Goal: Task Accomplishment & Management: Use online tool/utility

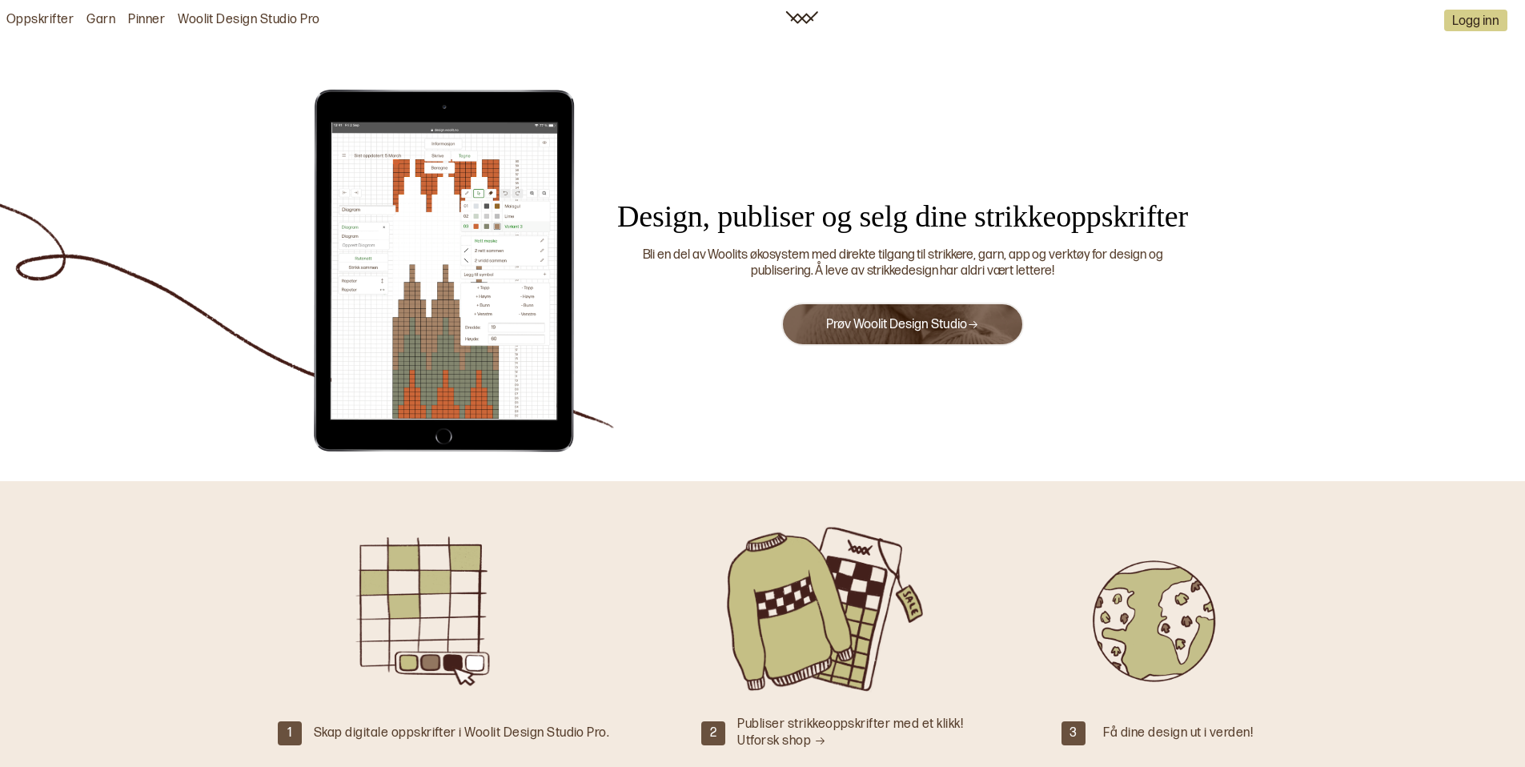
click at [913, 328] on link "Prøv Woolit Design Studio" at bounding box center [902, 324] width 153 height 15
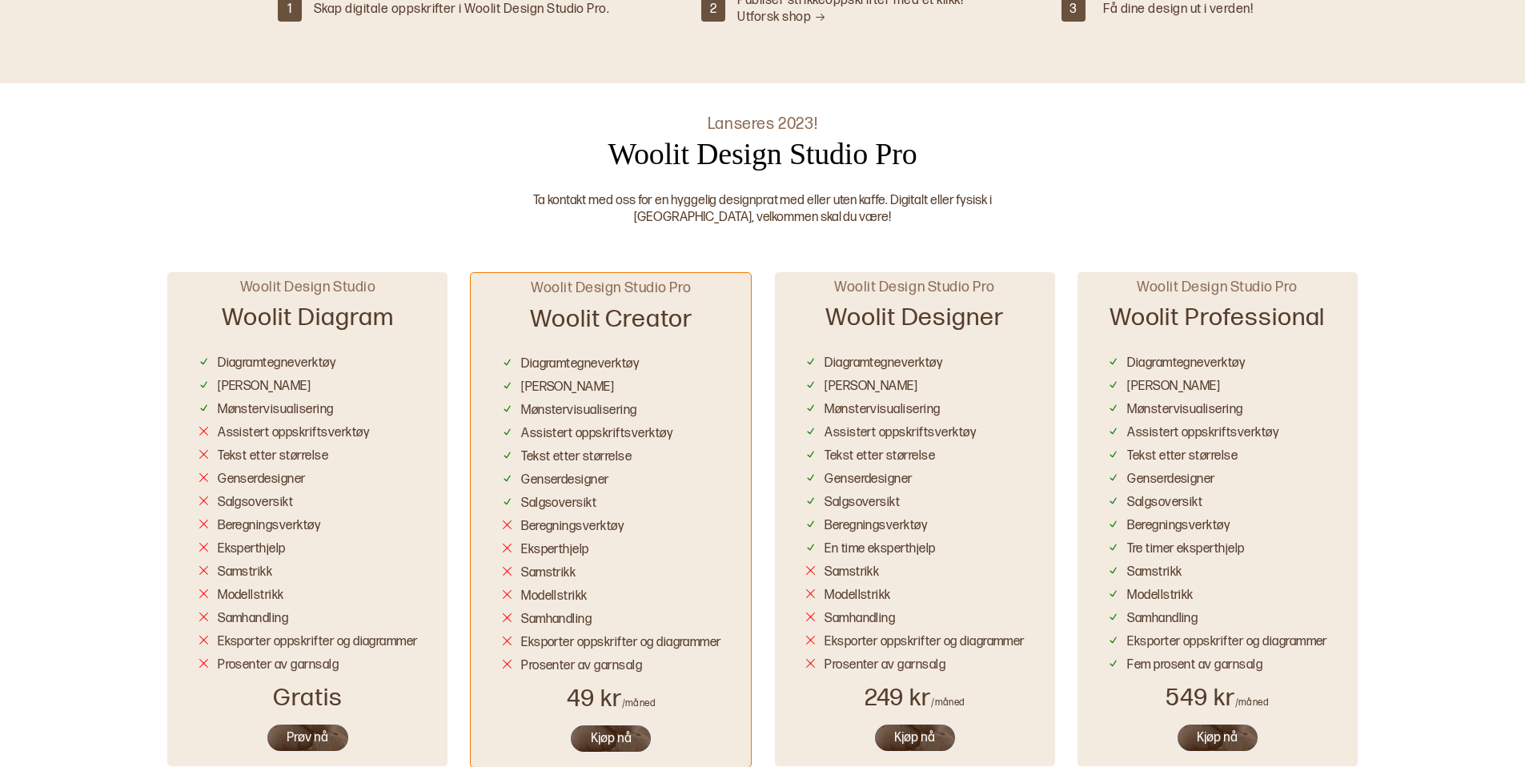
scroll to position [932, 0]
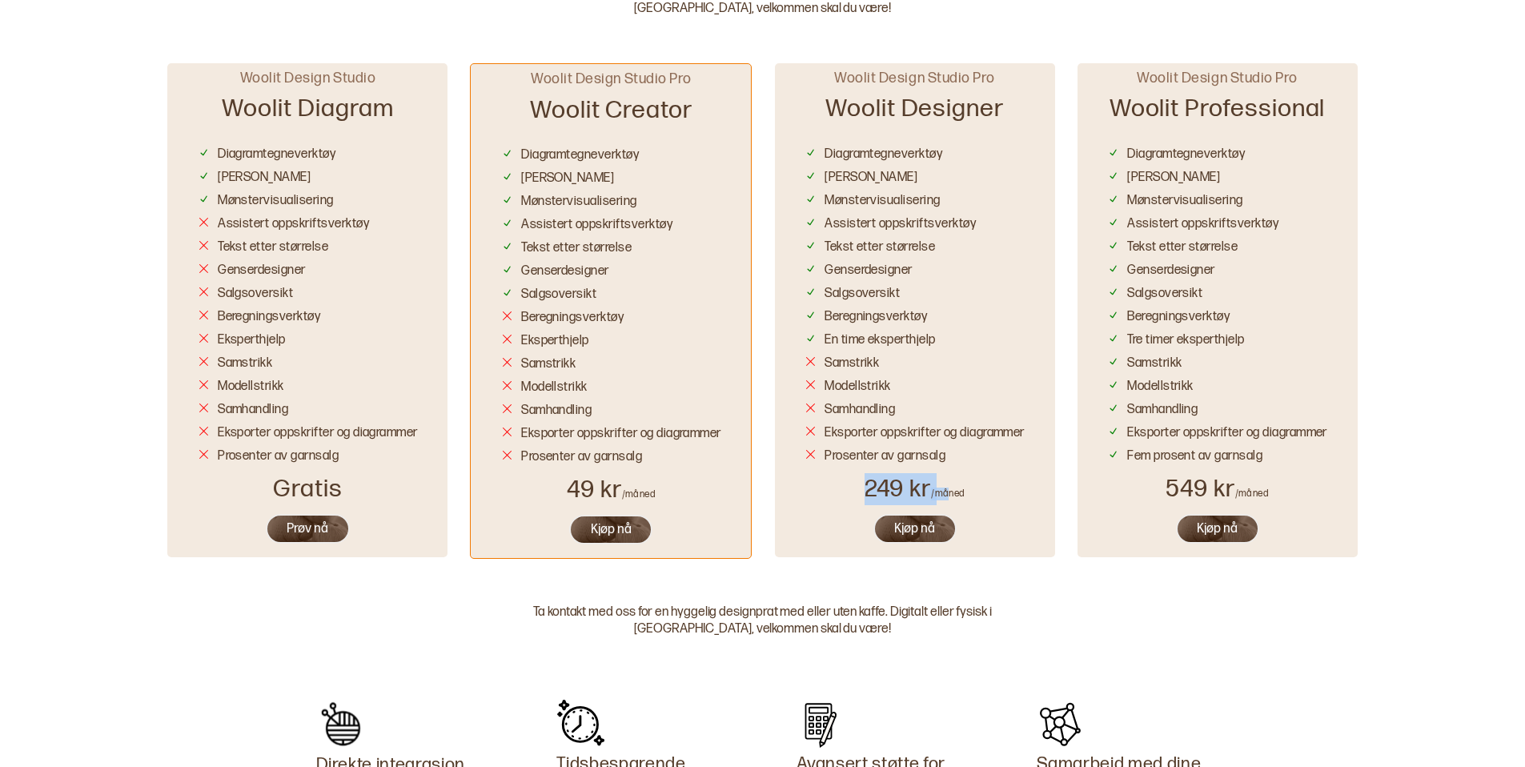
drag, startPoint x: 869, startPoint y: 492, endPoint x: 949, endPoint y: 490, distance: 80.1
click at [949, 490] on div "249 kr /måned" at bounding box center [914, 489] width 101 height 32
click at [898, 495] on div "249 kr /måned" at bounding box center [914, 489] width 101 height 32
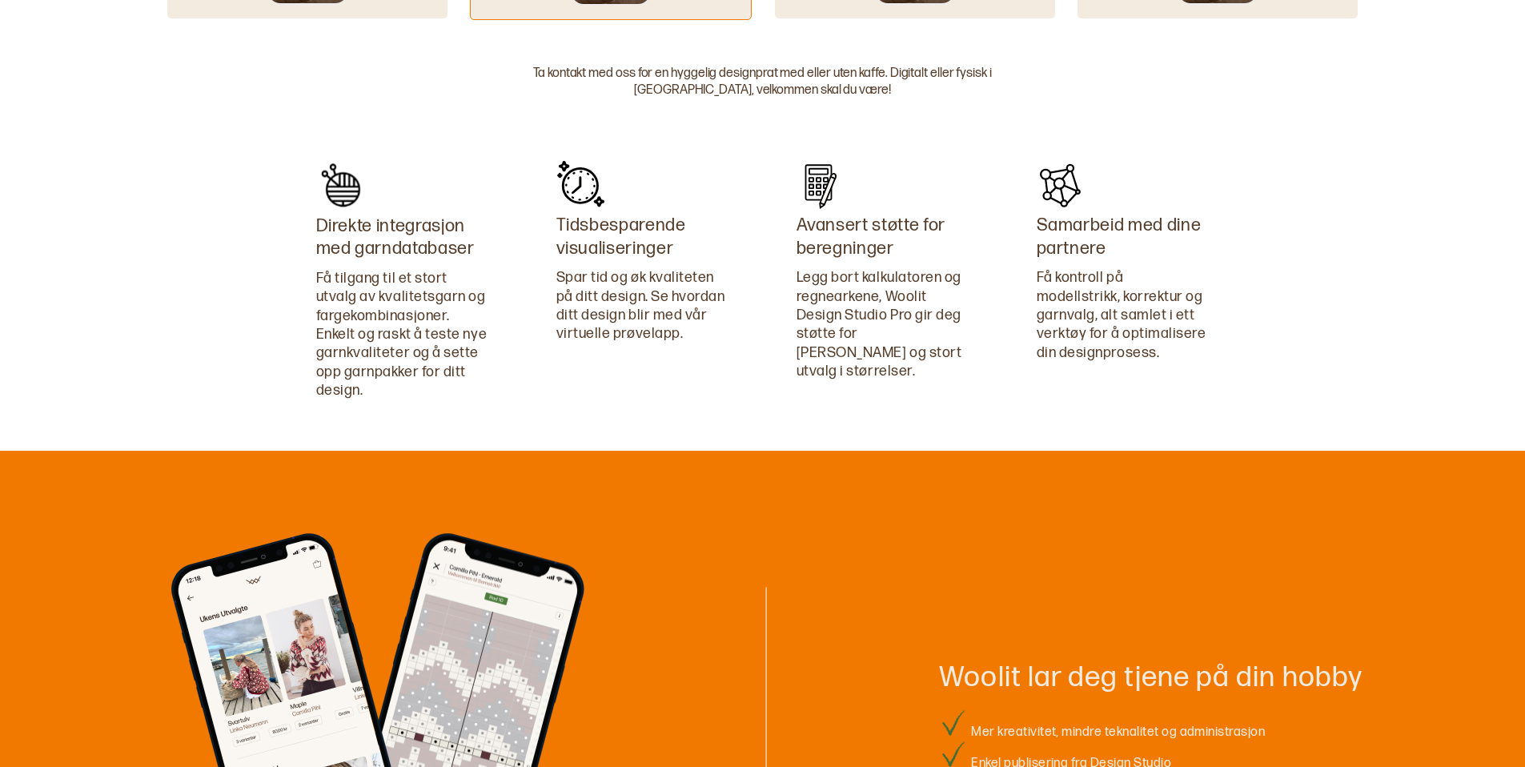
scroll to position [0, 0]
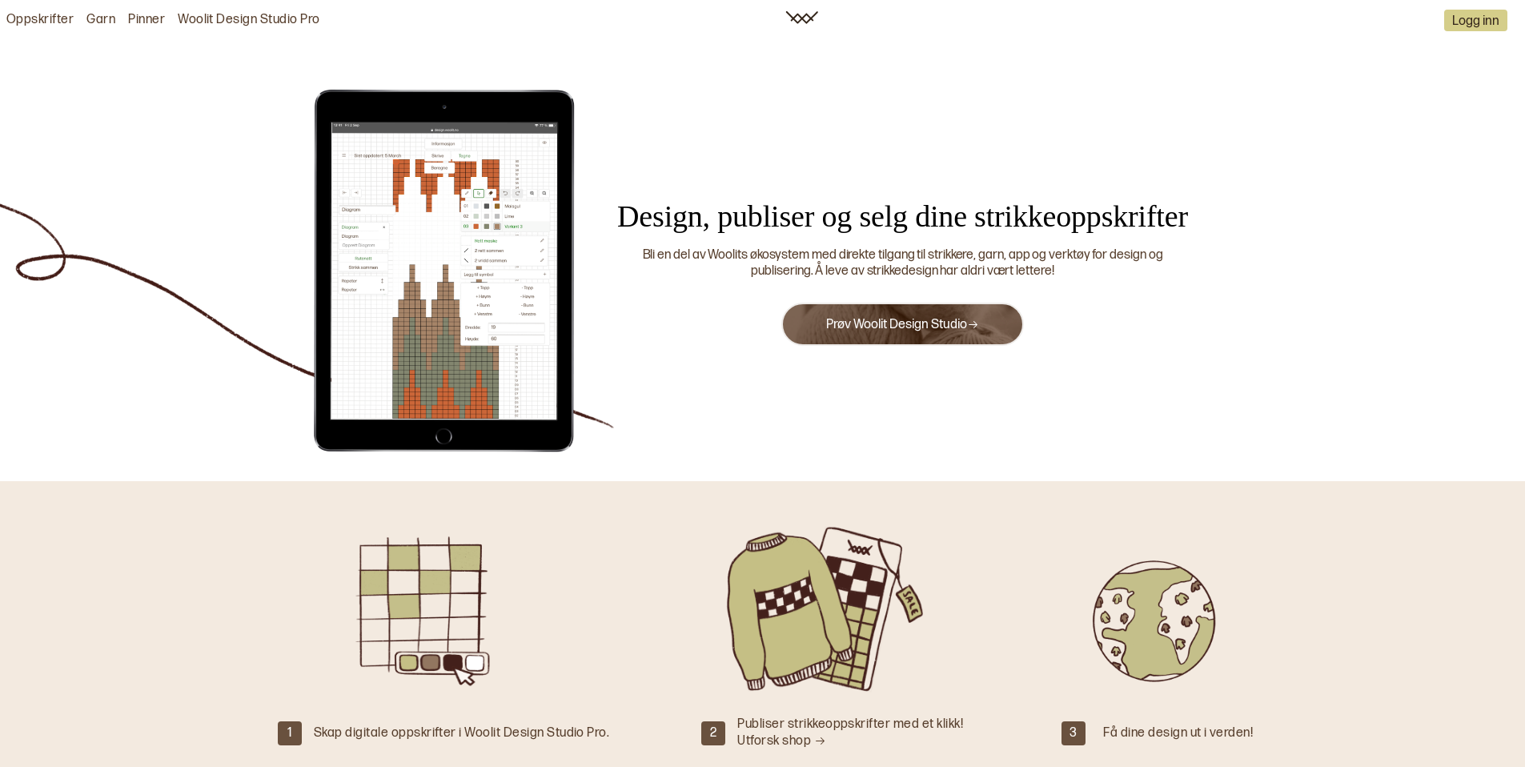
click at [252, 18] on link "Woolit Design Studio Pro" at bounding box center [249, 20] width 142 height 17
click at [249, 19] on link "Woolit Design Studio Pro" at bounding box center [249, 20] width 142 height 17
click at [862, 311] on button "Prøv Woolit Design Studio" at bounding box center [902, 324] width 243 height 43
click at [859, 329] on link "Prøv Woolit Design Studio" at bounding box center [902, 324] width 153 height 15
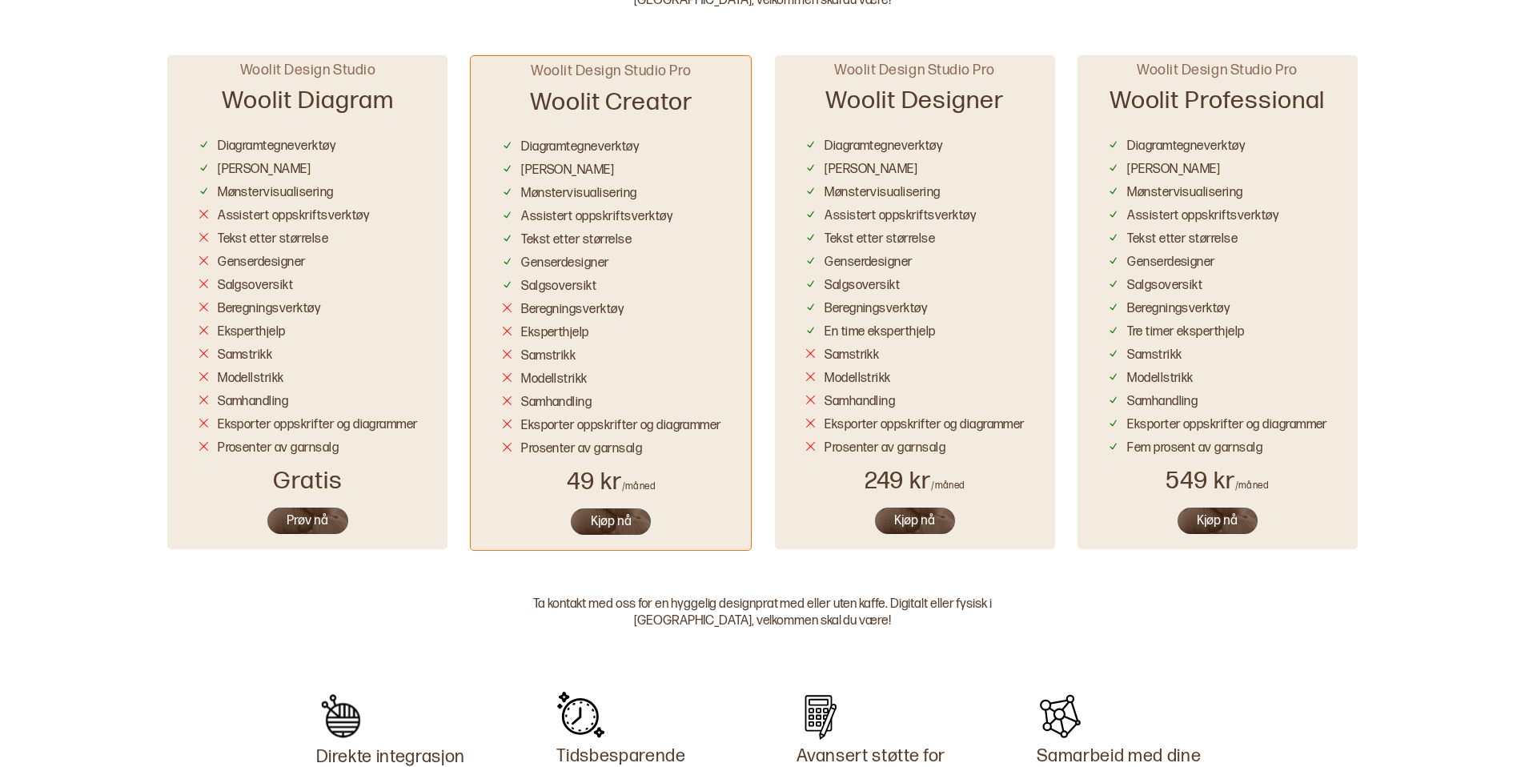
scroll to position [954, 0]
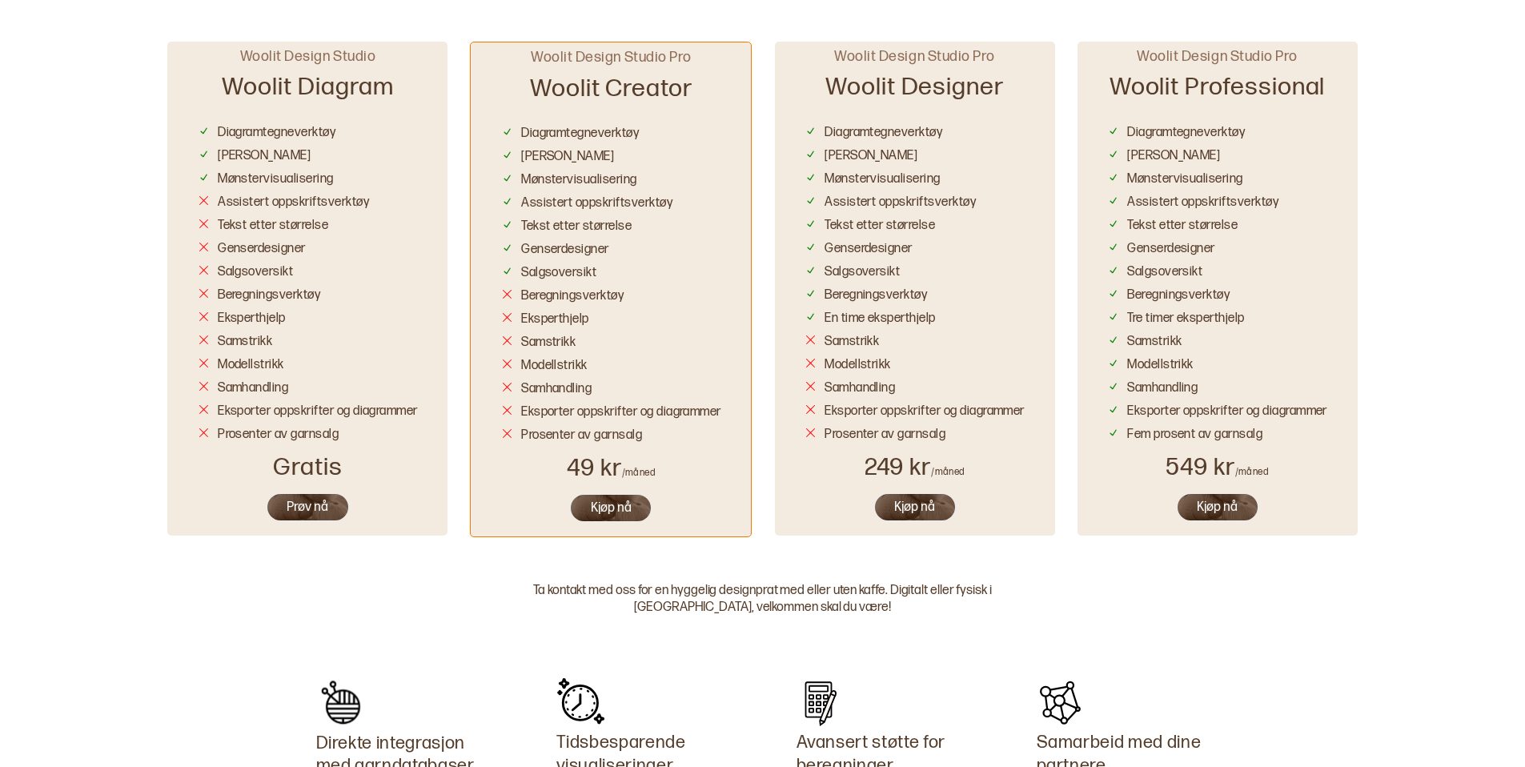
click at [300, 505] on button "Prøv nå" at bounding box center [308, 507] width 84 height 30
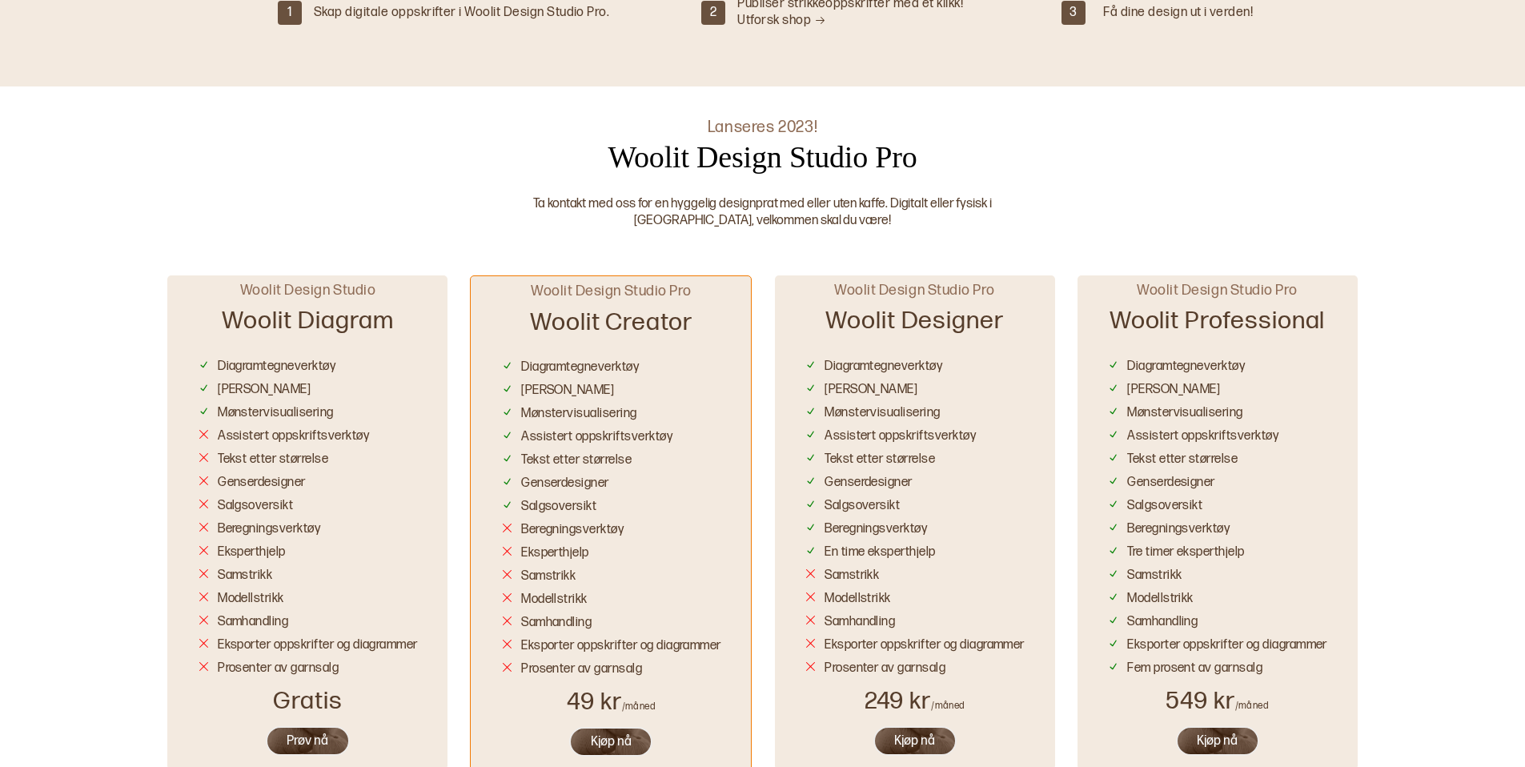
scroll to position [2191, 0]
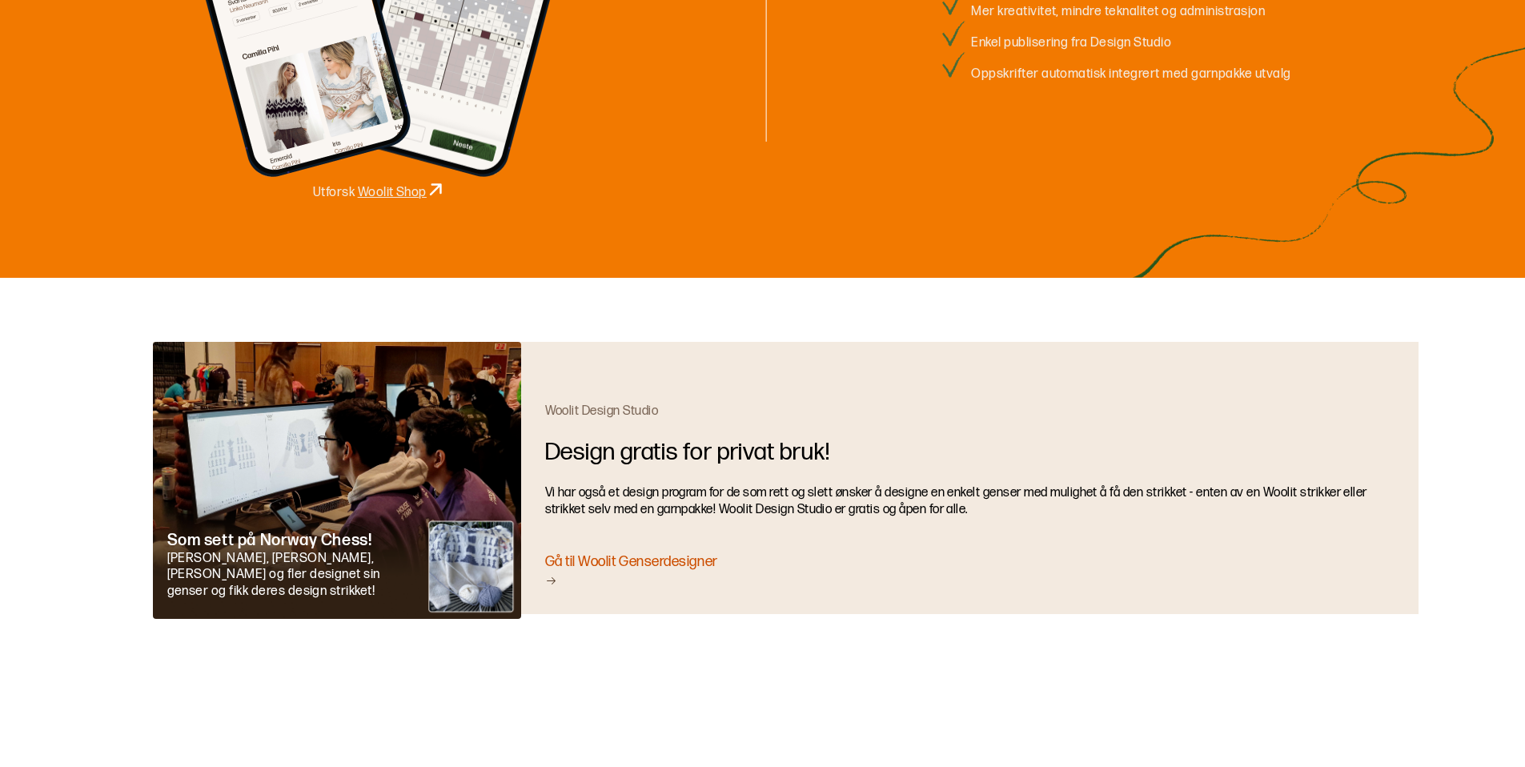
click at [640, 559] on div "Gå til Woolit Genserdesigner" at bounding box center [969, 571] width 849 height 38
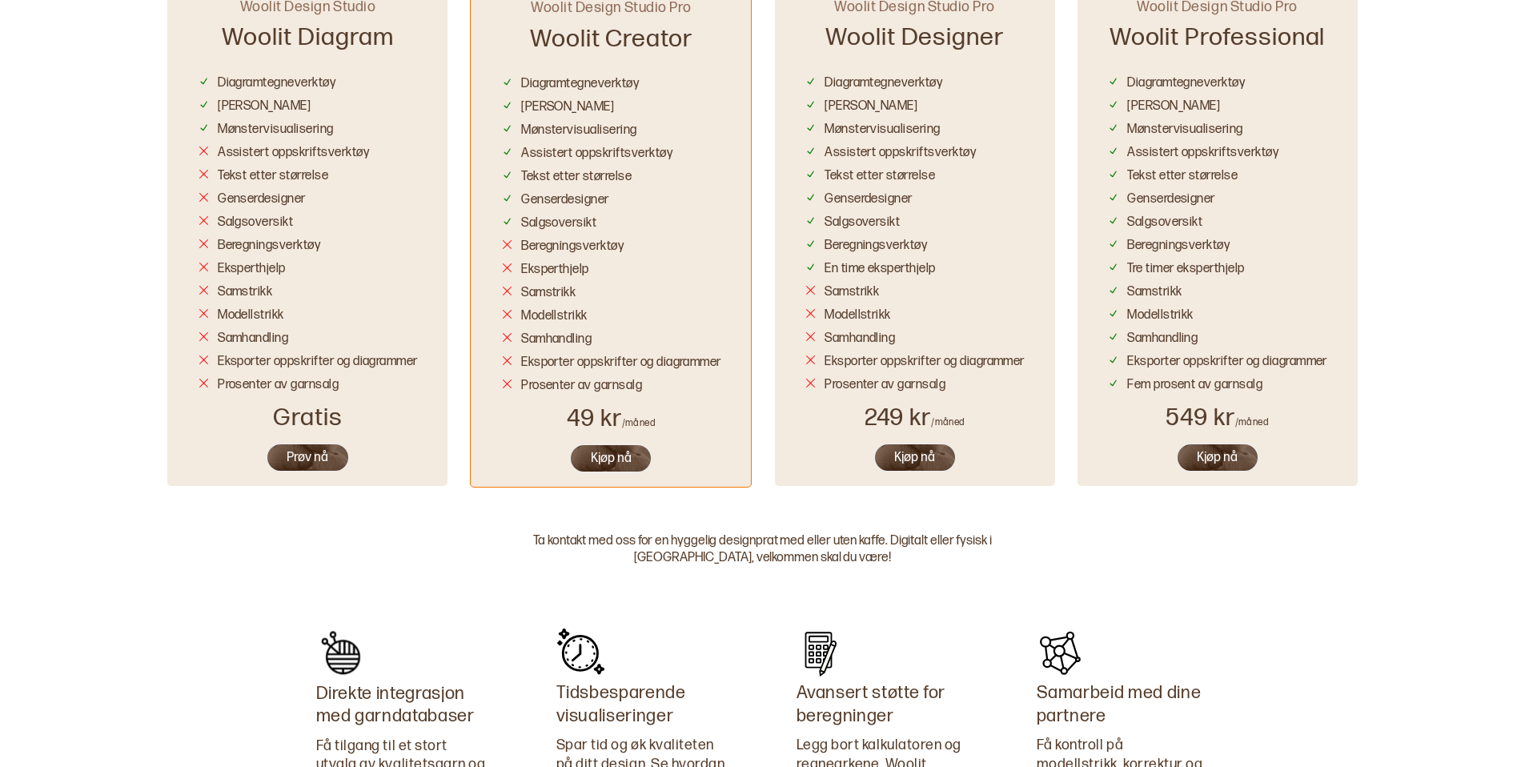
scroll to position [947, 0]
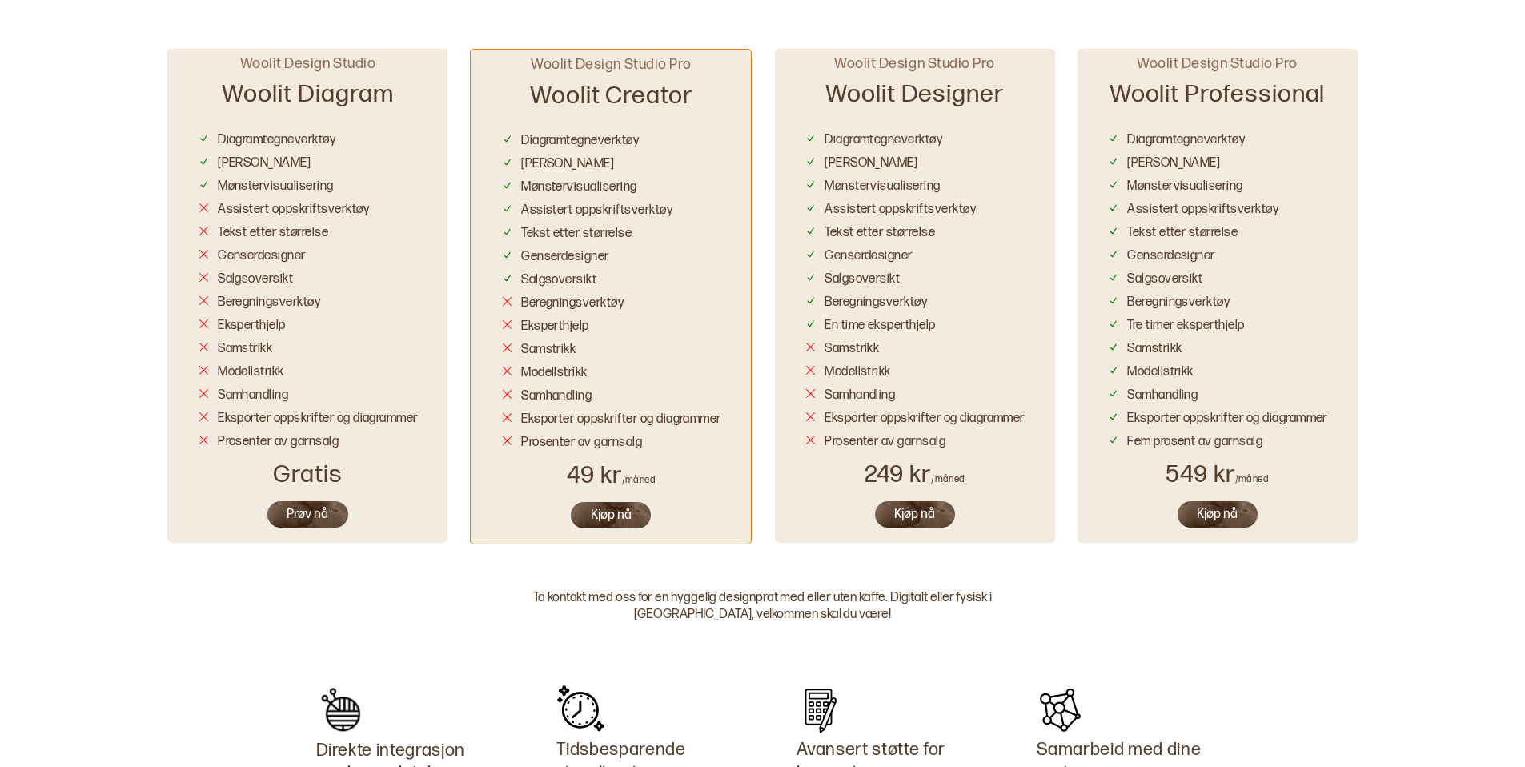
drag, startPoint x: 227, startPoint y: 134, endPoint x: 329, endPoint y: 331, distance: 221.2
click at [329, 331] on div "Diagramtegneverktøy Fellinger Mønstervisualisering Assistert oppskriftsverktøy …" at bounding box center [308, 287] width 220 height 325
click at [555, 327] on div "Eksperthjelp" at bounding box center [555, 327] width 68 height 17
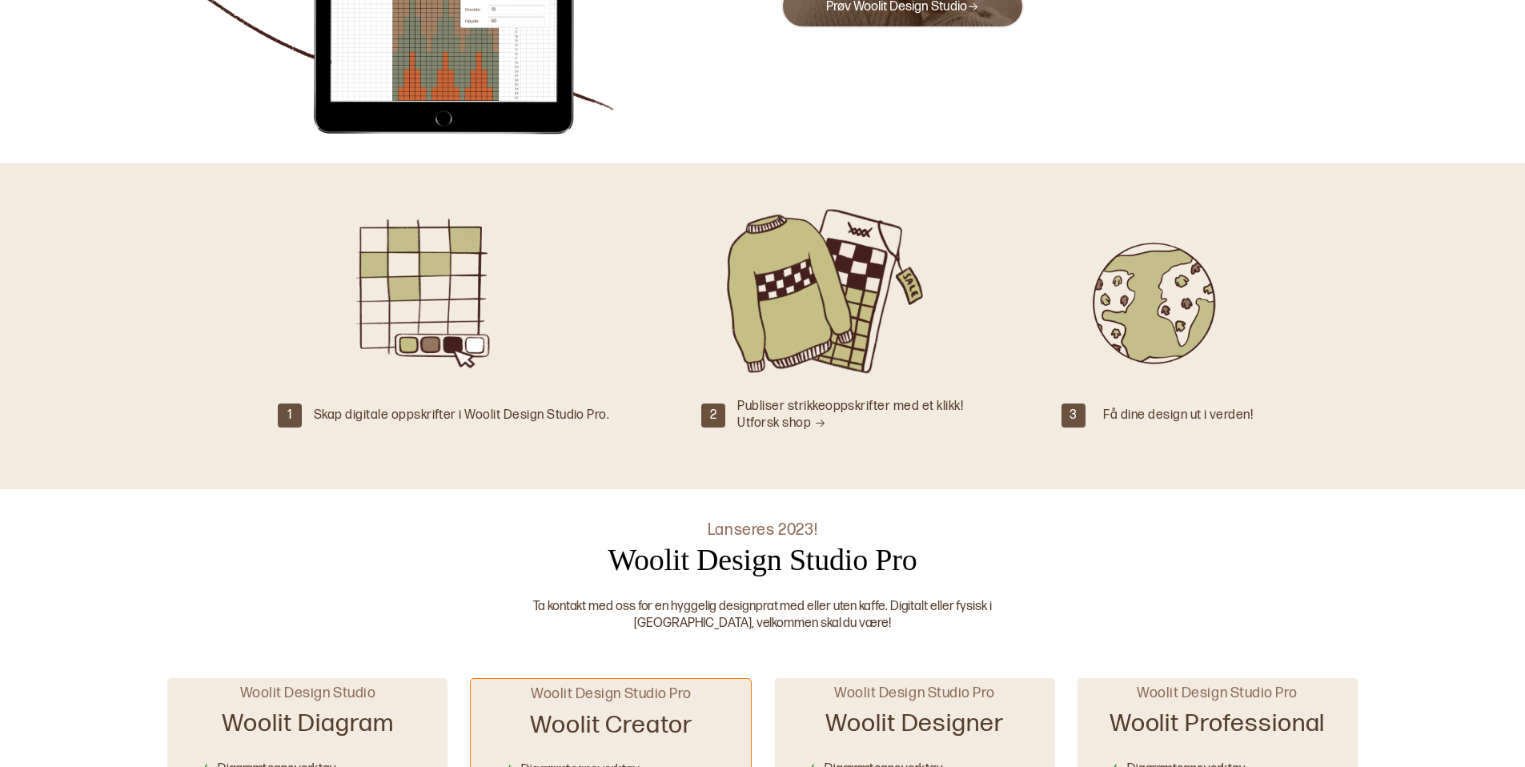
scroll to position [0, 0]
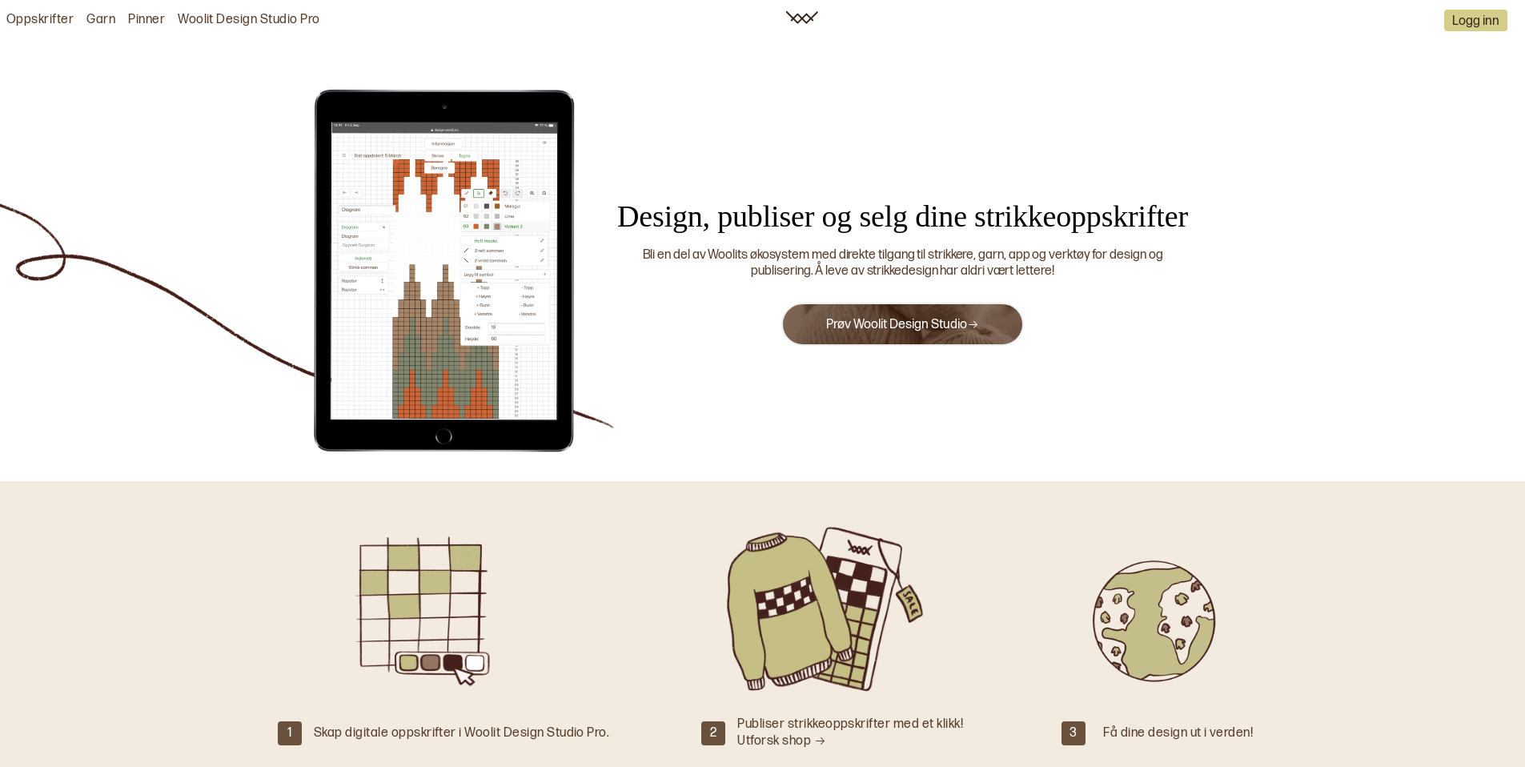
click at [852, 326] on link "Prøv Woolit Design Studio" at bounding box center [902, 324] width 153 height 15
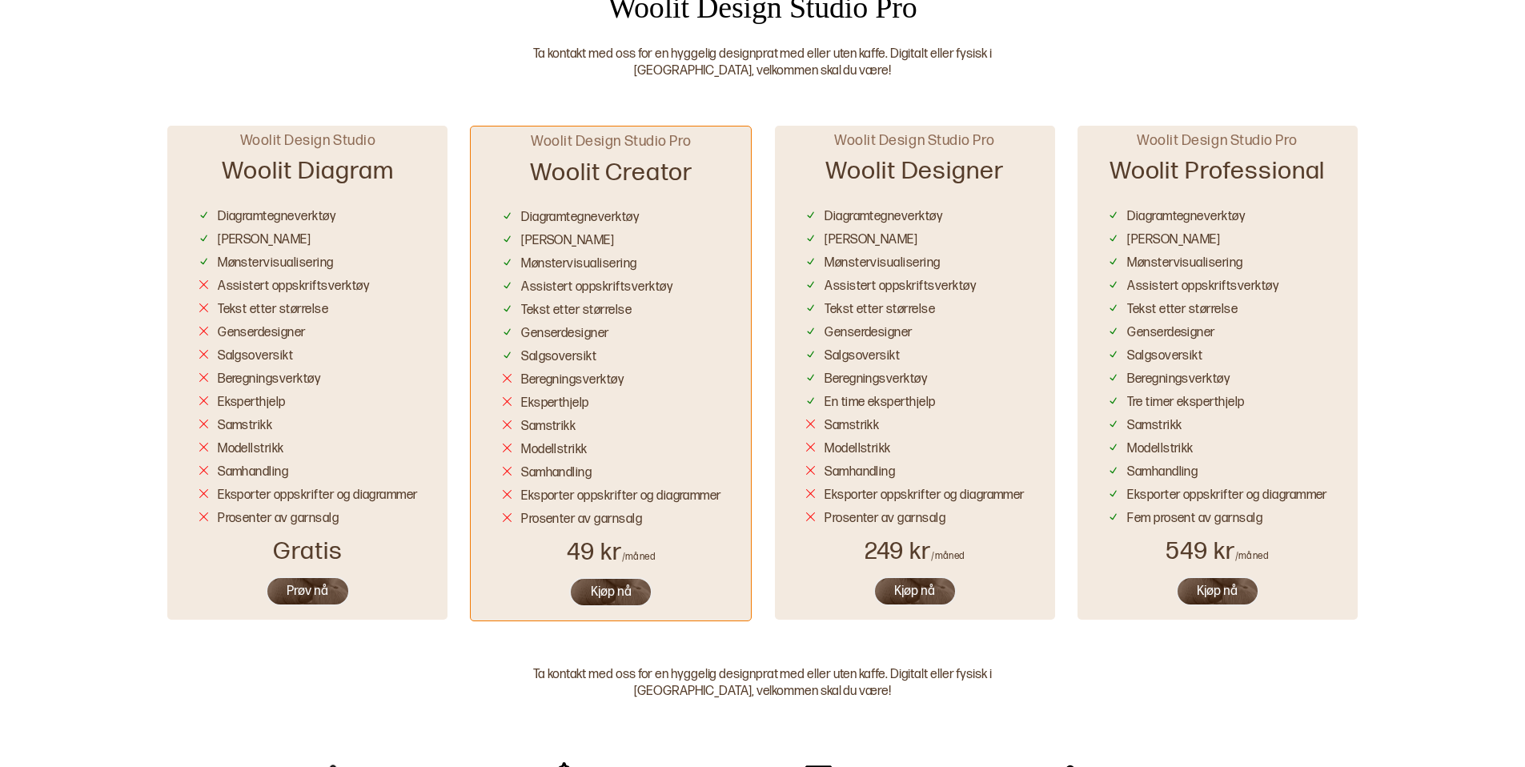
scroll to position [954, 0]
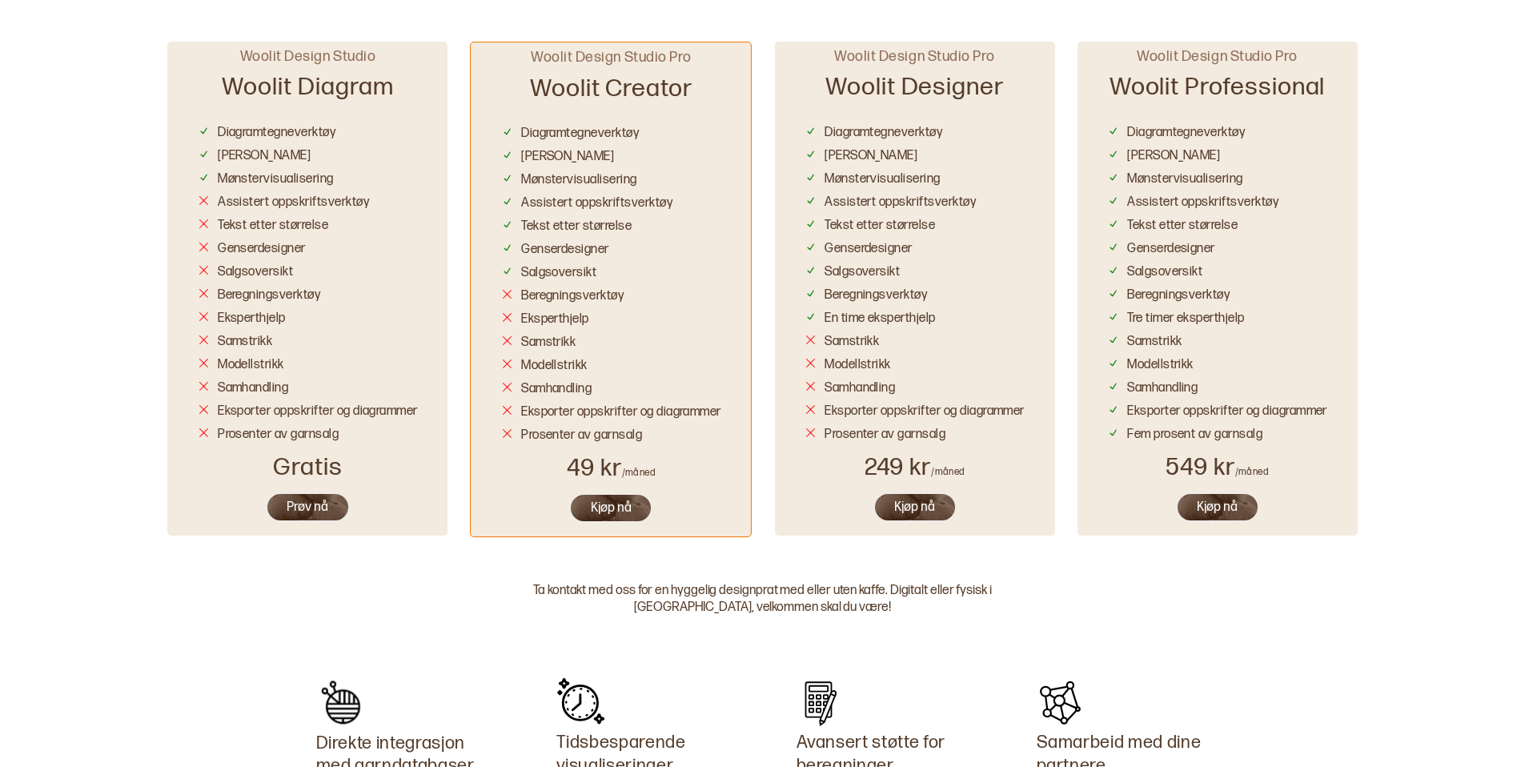
click at [271, 502] on button "Prøv nå" at bounding box center [308, 507] width 84 height 30
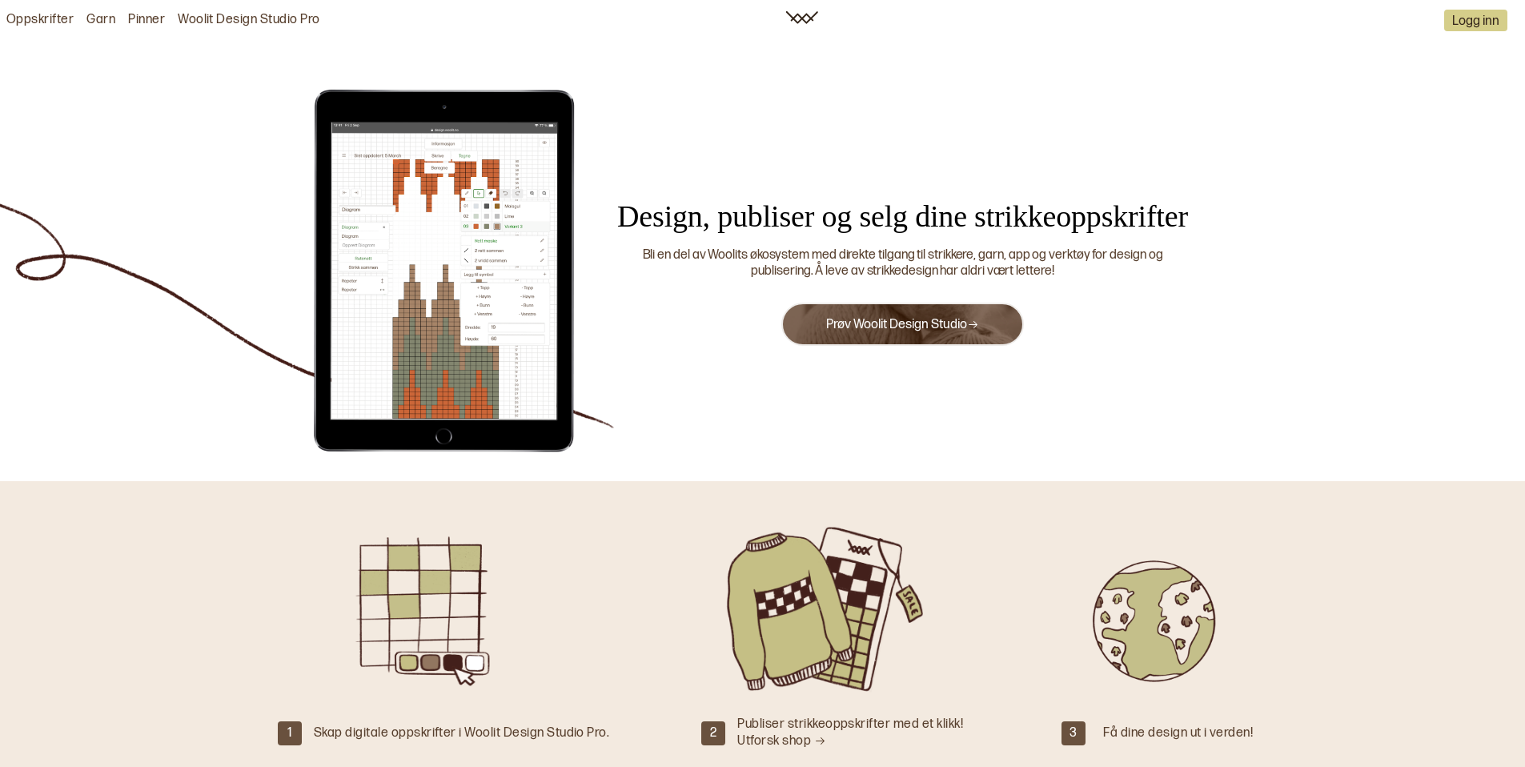
click at [515, 301] on img at bounding box center [444, 270] width 280 height 368
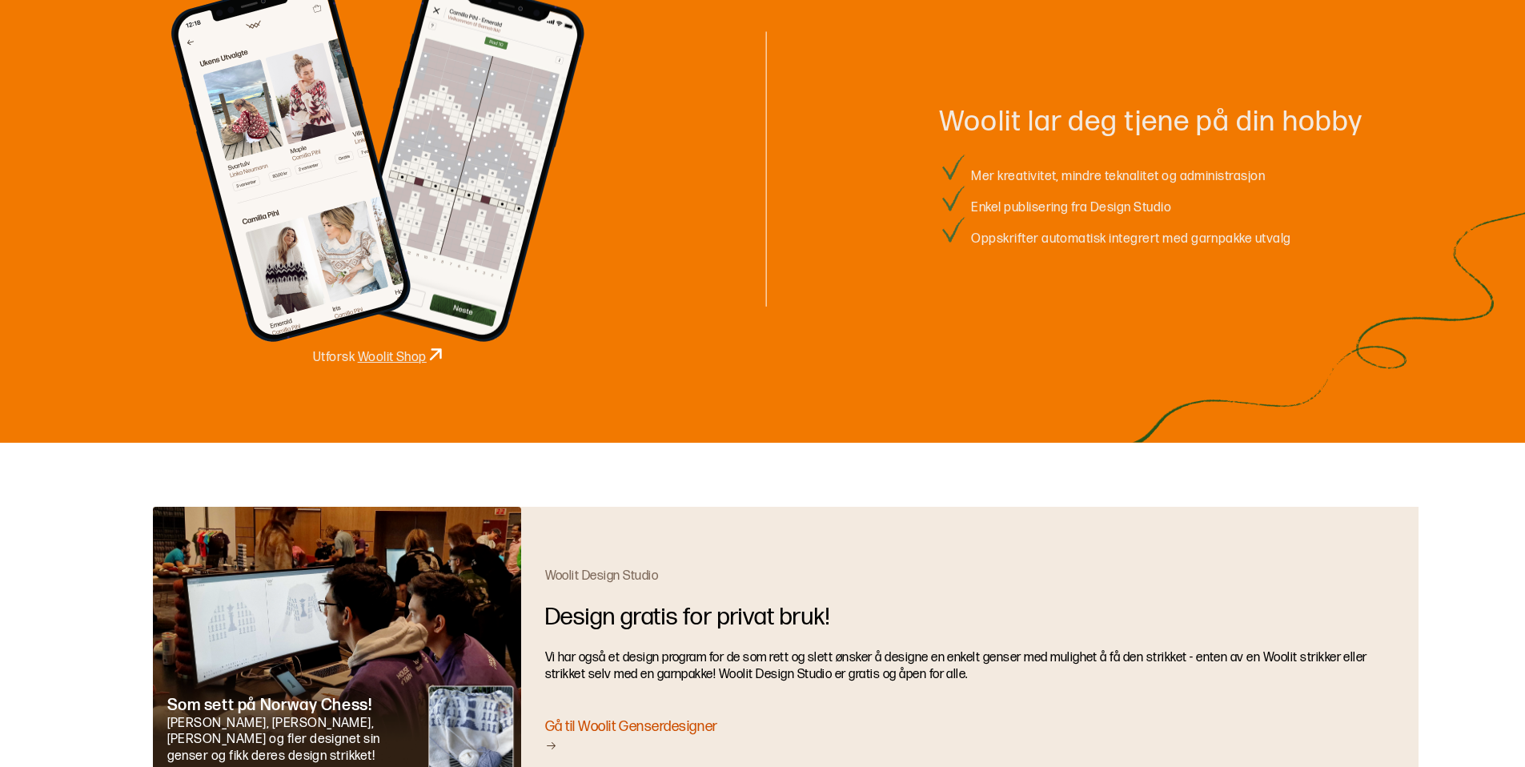
scroll to position [2191, 0]
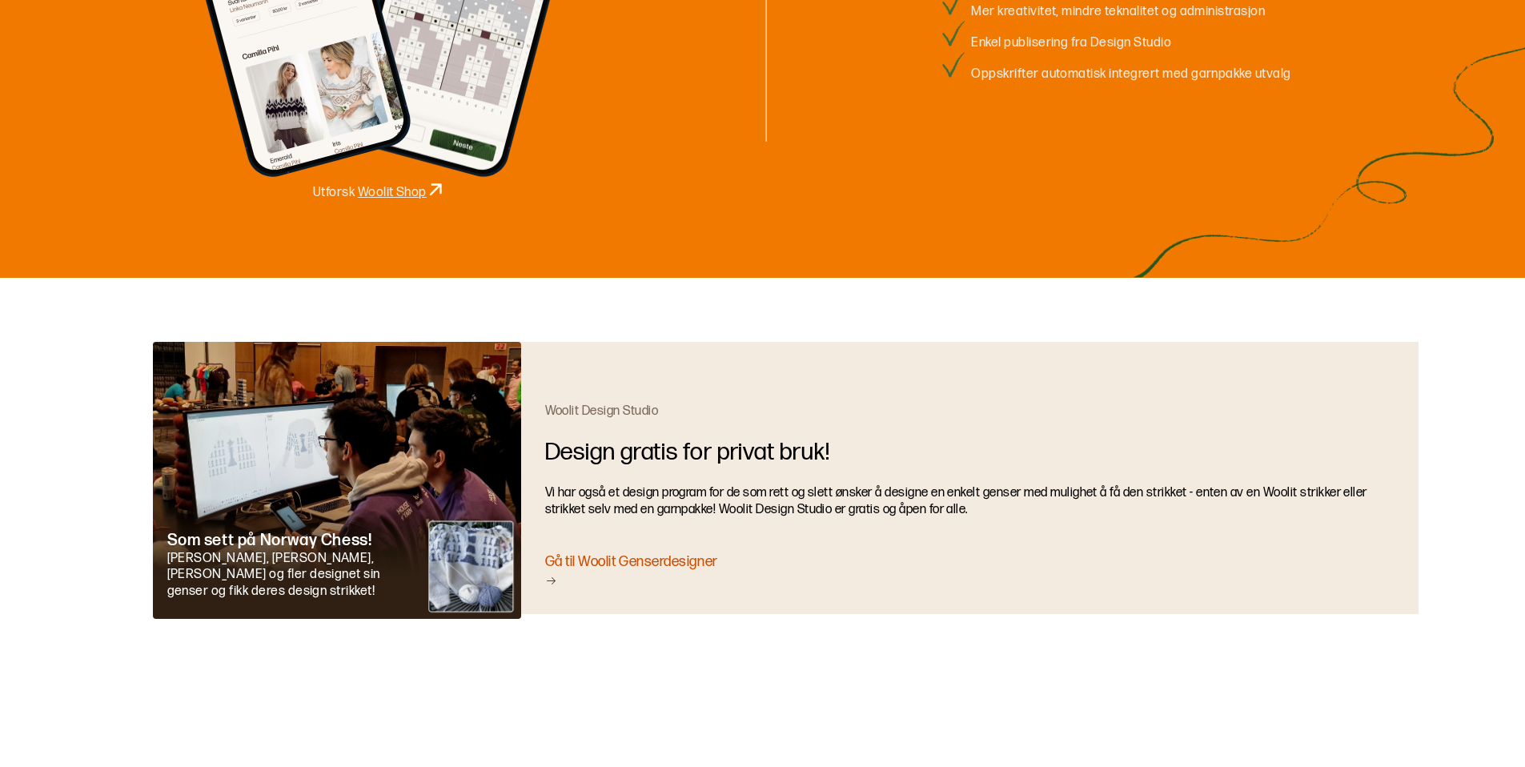
click at [624, 555] on div "Gå til Woolit Genserdesigner" at bounding box center [969, 571] width 849 height 38
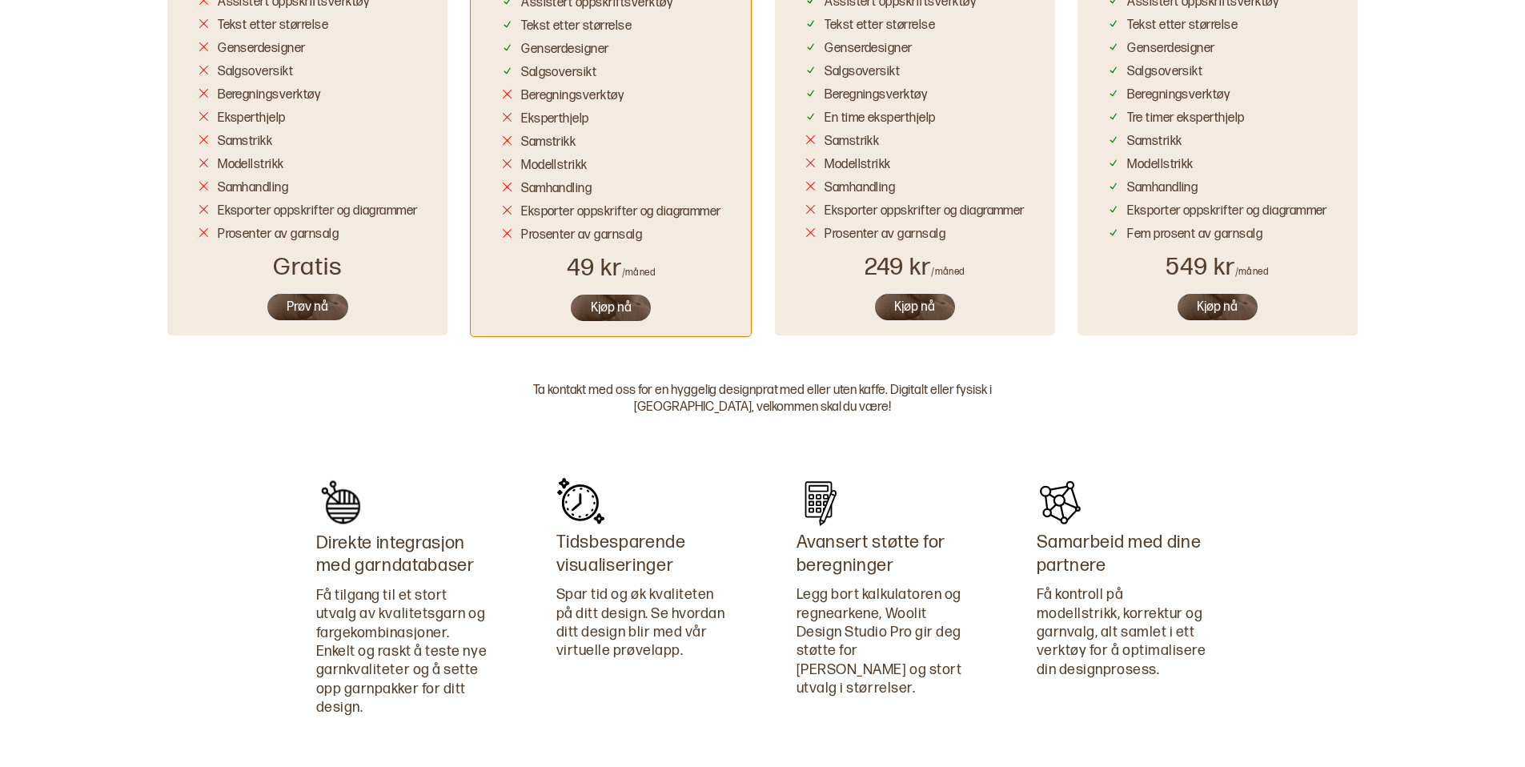
scroll to position [2191, 0]
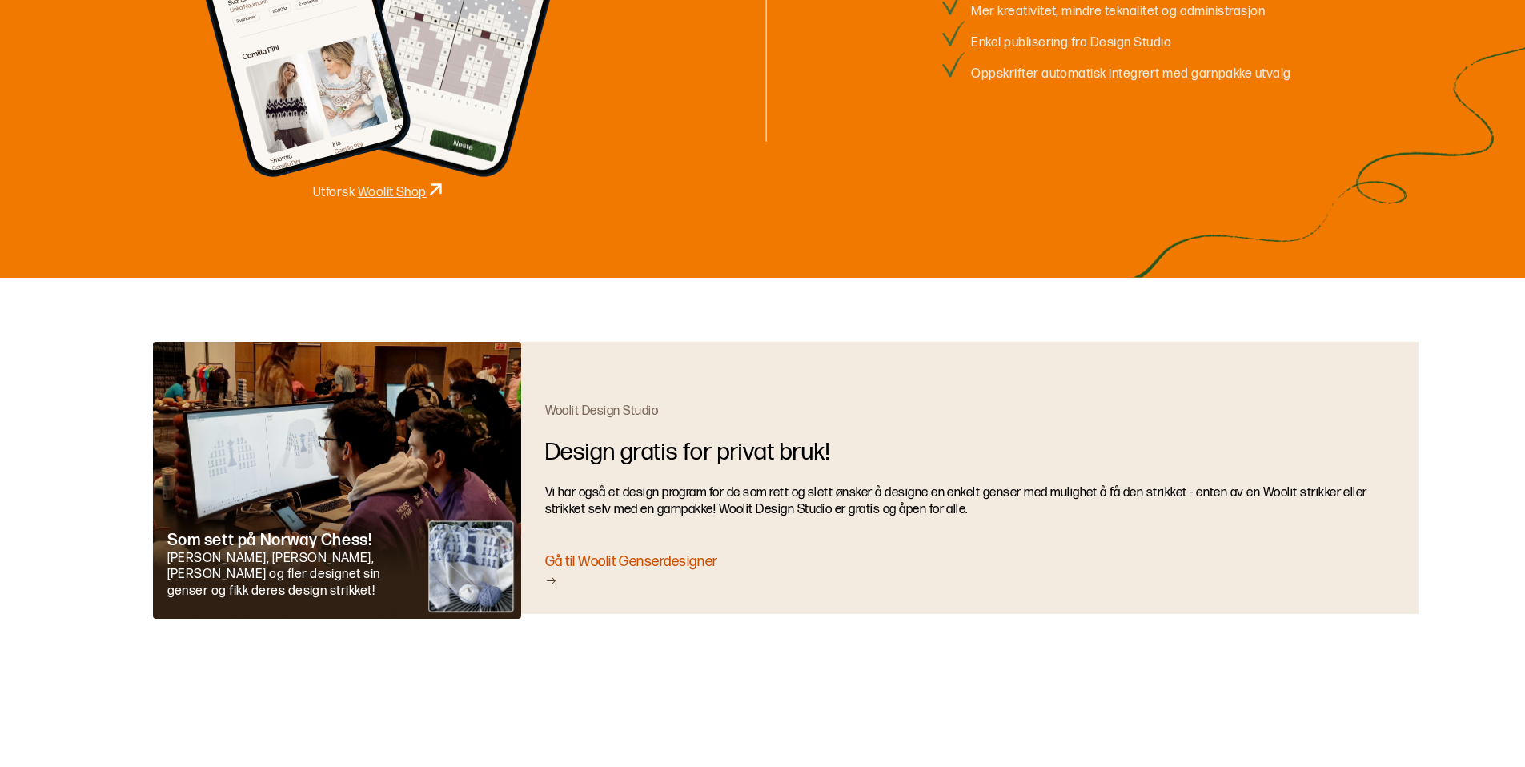
click at [607, 563] on div "Gå til Woolit Genserdesigner" at bounding box center [969, 571] width 849 height 38
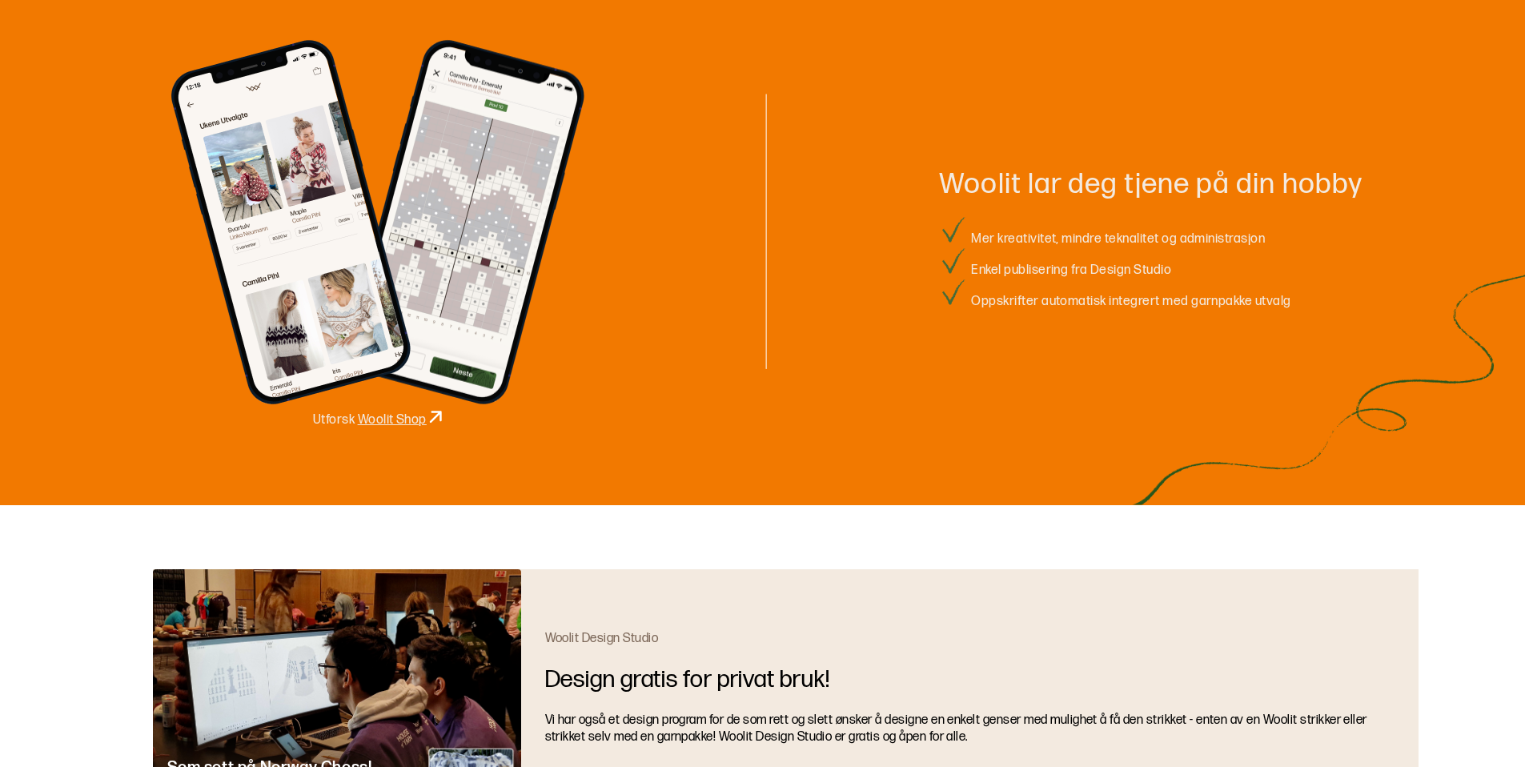
scroll to position [2191, 0]
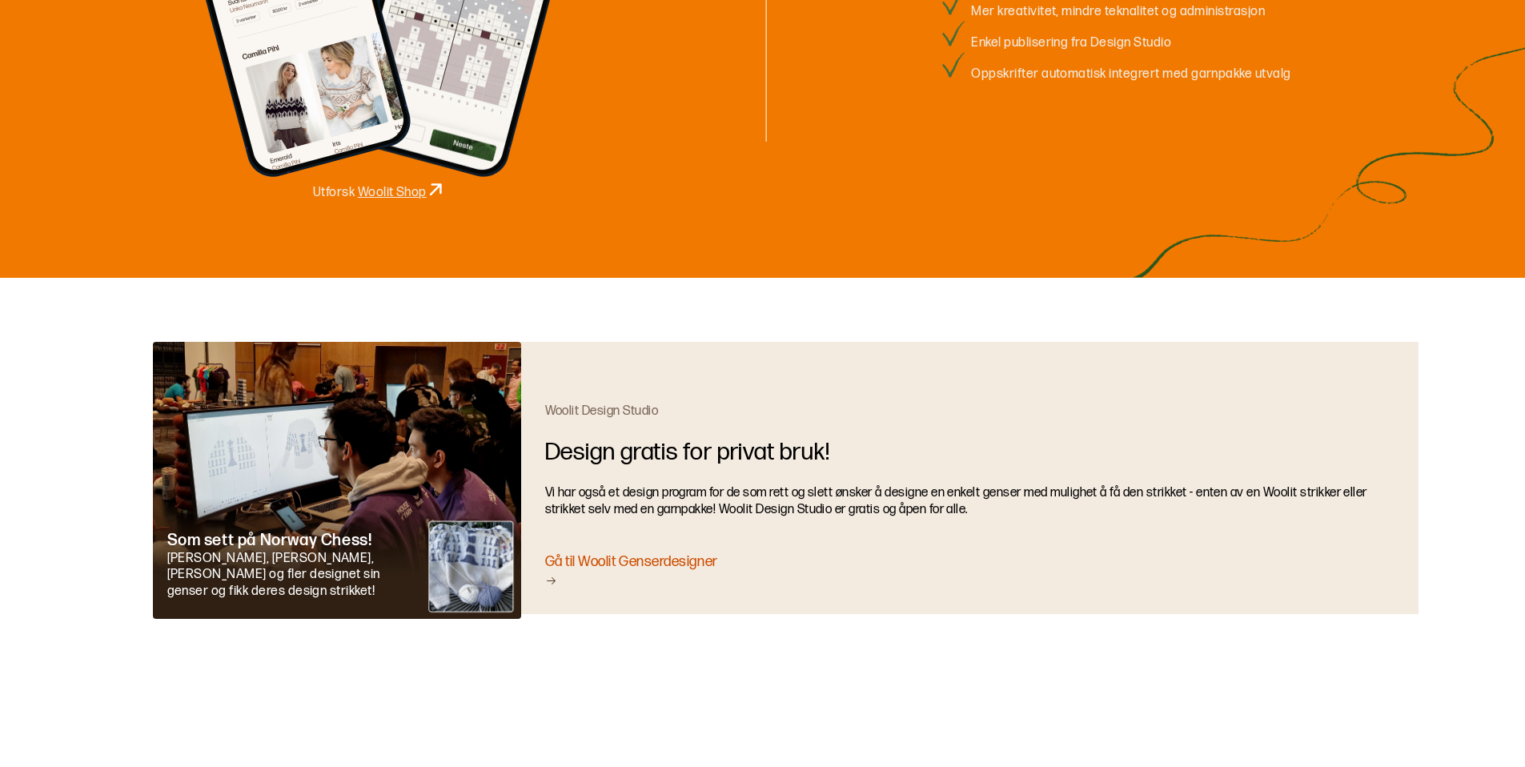
click at [472, 566] on img at bounding box center [337, 480] width 368 height 277
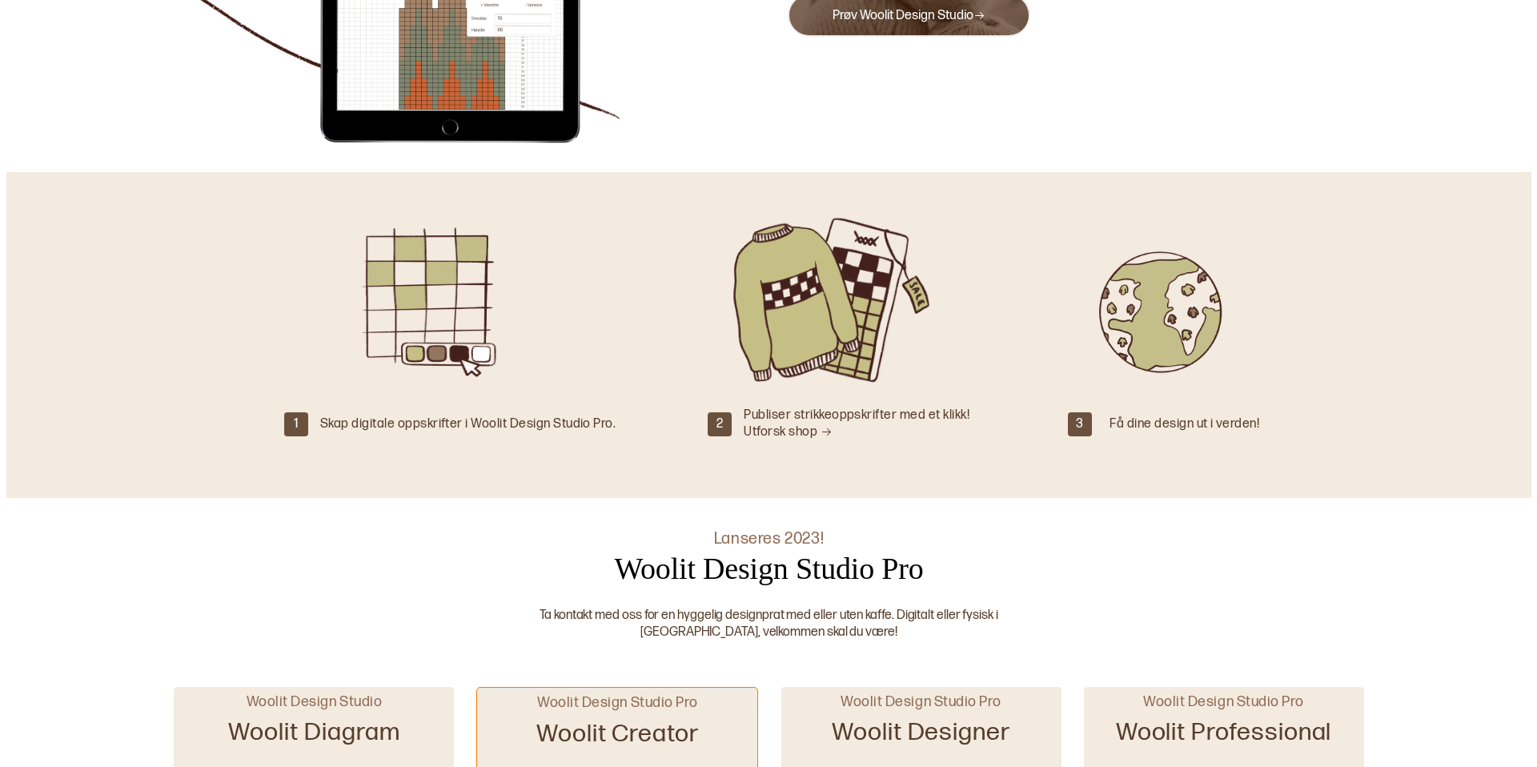
scroll to position [0, 0]
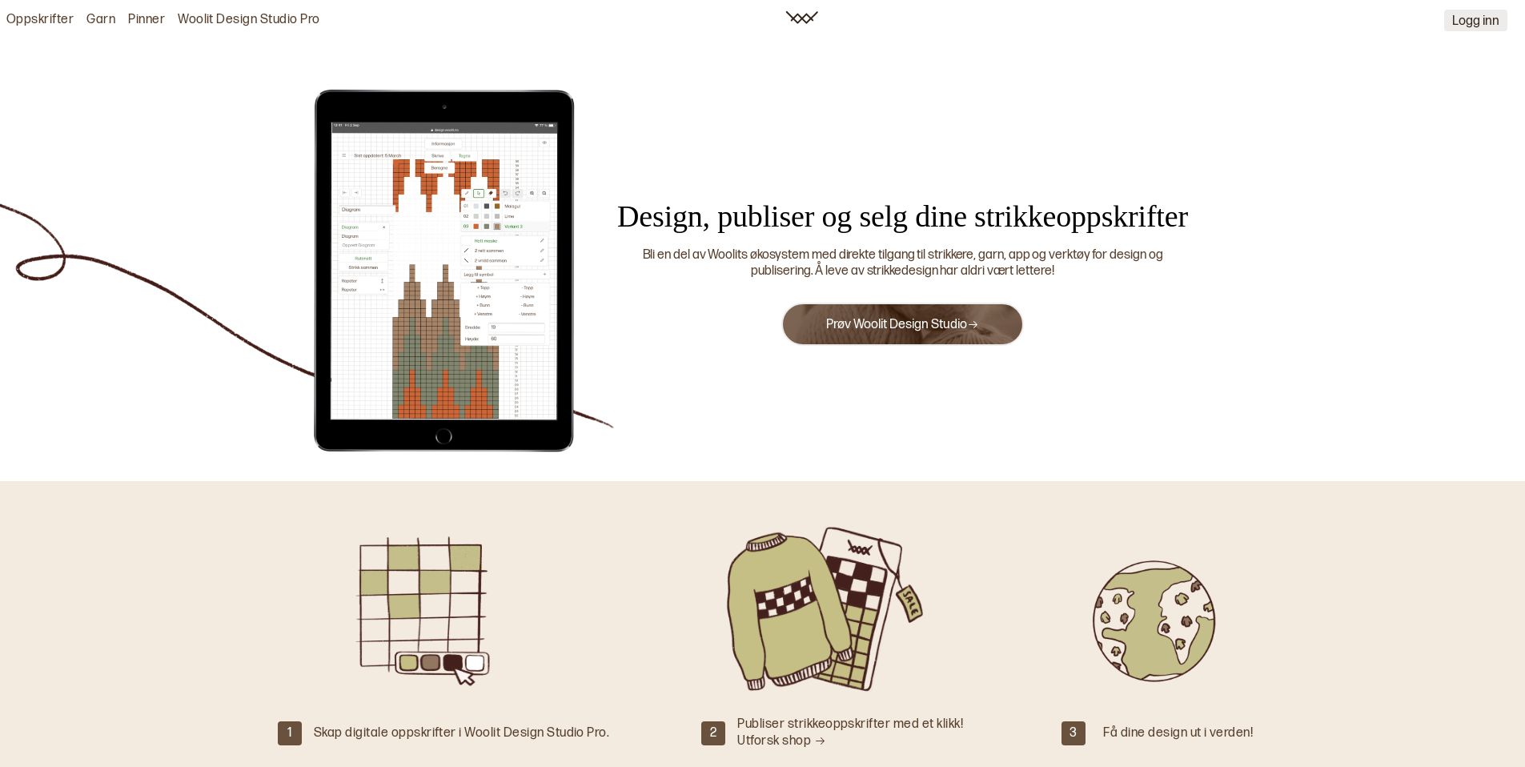
click at [1483, 11] on button "Logg inn" at bounding box center [1475, 21] width 63 height 22
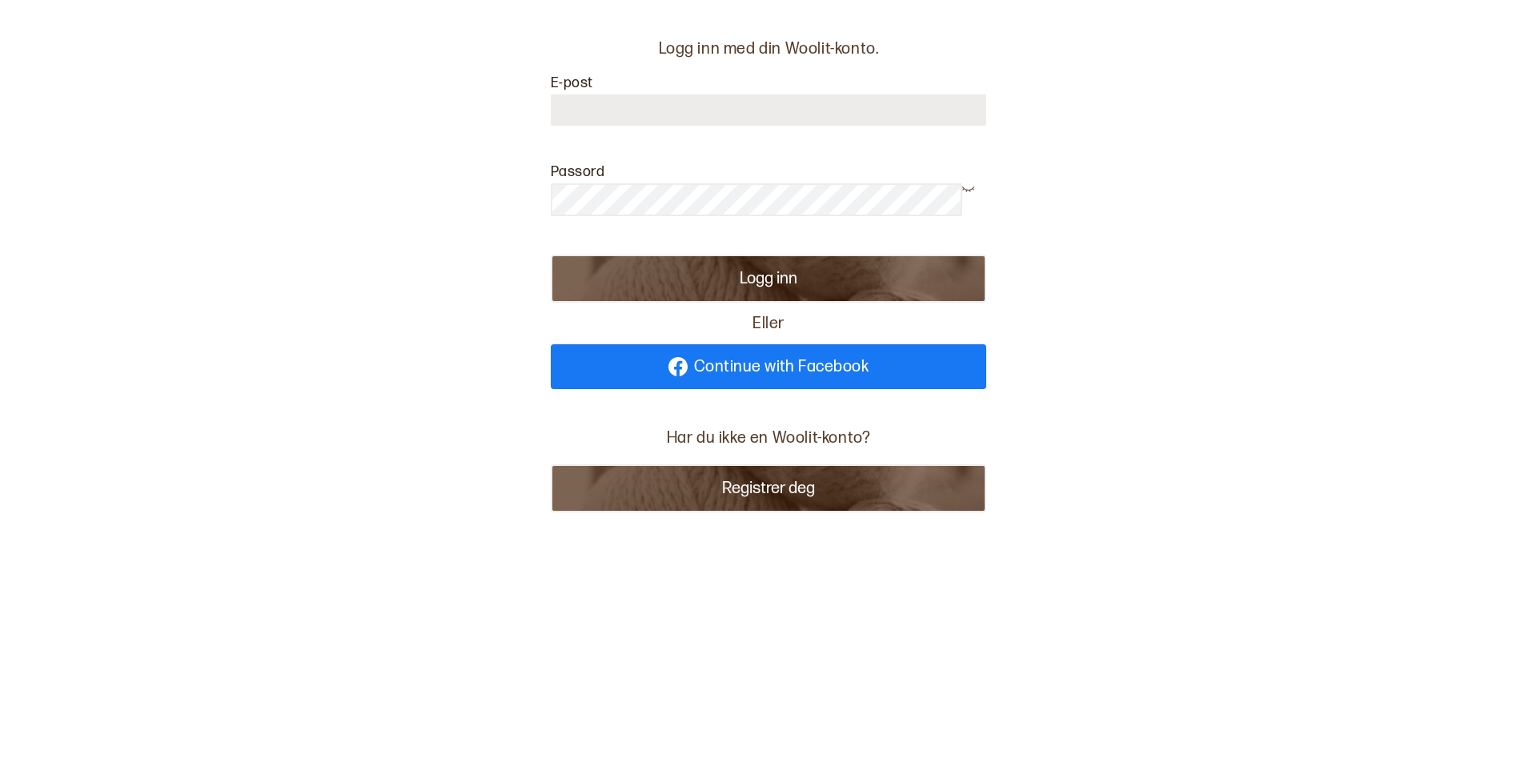
click at [660, 118] on input at bounding box center [768, 109] width 435 height 31
type input "**********"
click at [677, 220] on div at bounding box center [768, 207] width 435 height 50
